Goal: Information Seeking & Learning: Check status

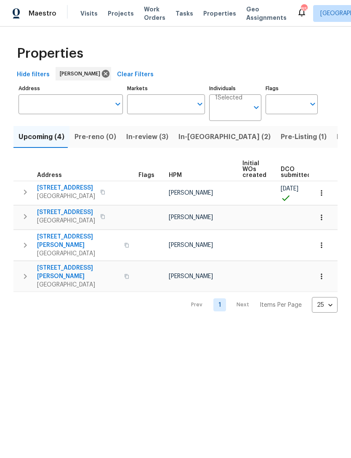
scroll to position [0, 212]
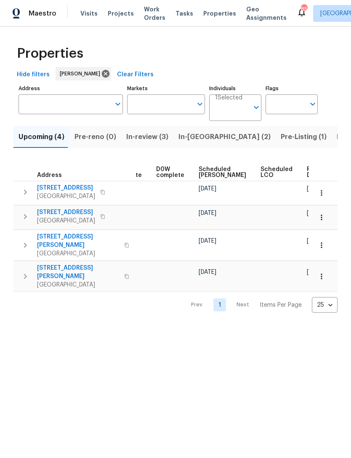
click at [192, 138] on span "In-[GEOGRAPHIC_DATA] (2)" at bounding box center [225, 137] width 92 height 12
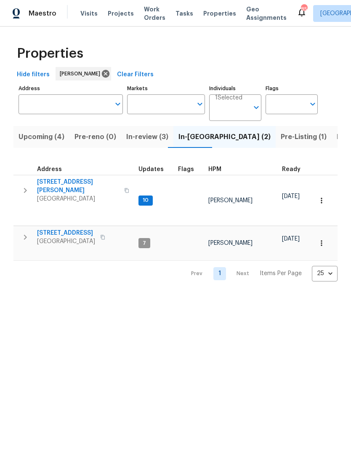
click at [28, 185] on icon "button" at bounding box center [25, 190] width 10 height 10
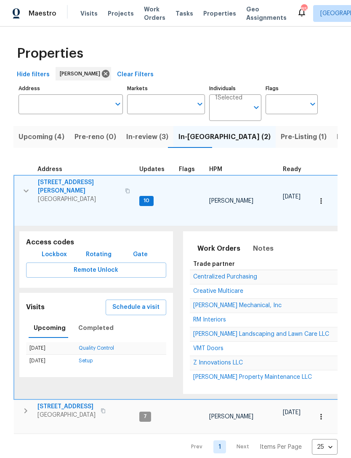
click at [233, 331] on span "[PERSON_NAME] Landscaping and Lawn Care LLC" at bounding box center [261, 334] width 136 height 6
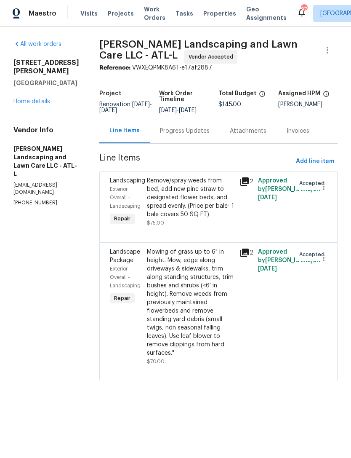
click at [42, 88] on div "3771 Tackett Rd Douglasville, GA 30135 Home details" at bounding box center [46, 82] width 66 height 47
click at [44, 99] on link "Home details" at bounding box center [31, 102] width 37 height 6
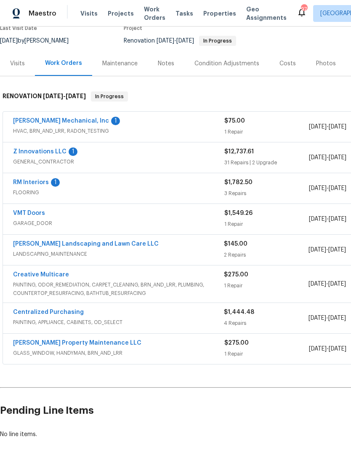
scroll to position [77, 0]
click at [45, 154] on link "Z Innovations LLC" at bounding box center [39, 152] width 53 height 6
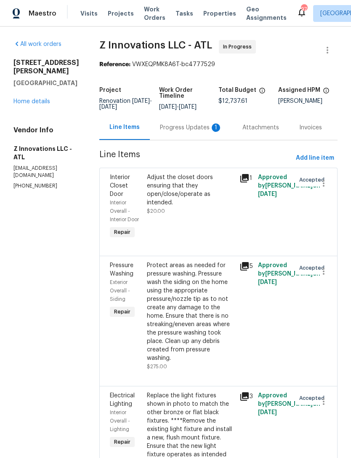
click at [184, 131] on div "Progress Updates 1" at bounding box center [191, 127] width 62 height 8
